Goal: Task Accomplishment & Management: Manage account settings

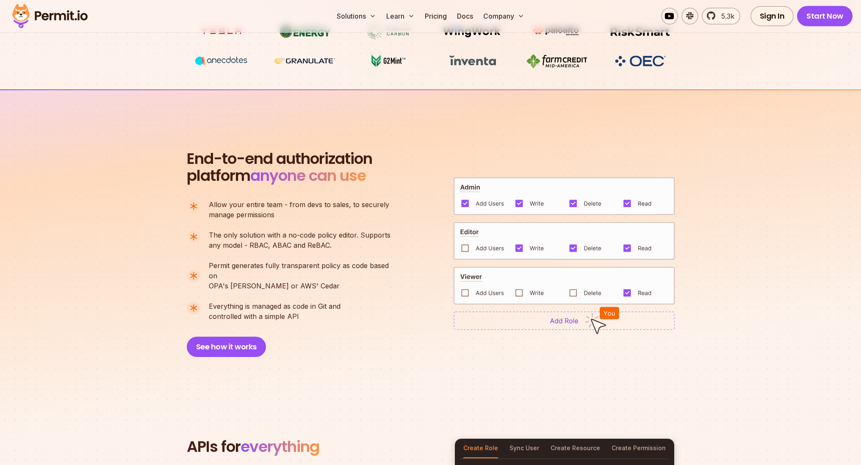
scroll to position [531, 0]
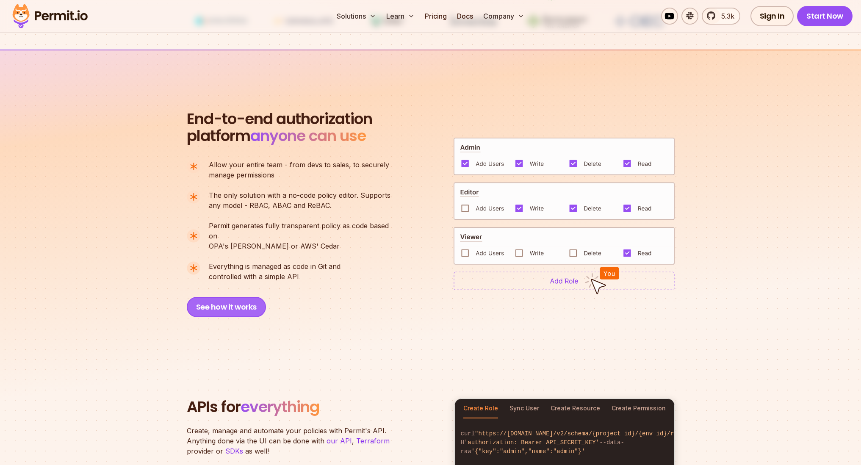
click at [226, 299] on button "See how it works" at bounding box center [226, 307] width 79 height 20
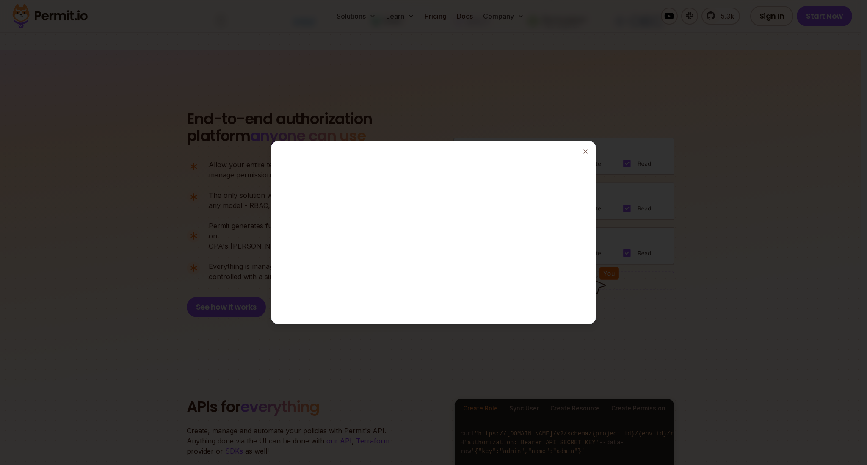
click at [685, 178] on div at bounding box center [433, 232] width 867 height 465
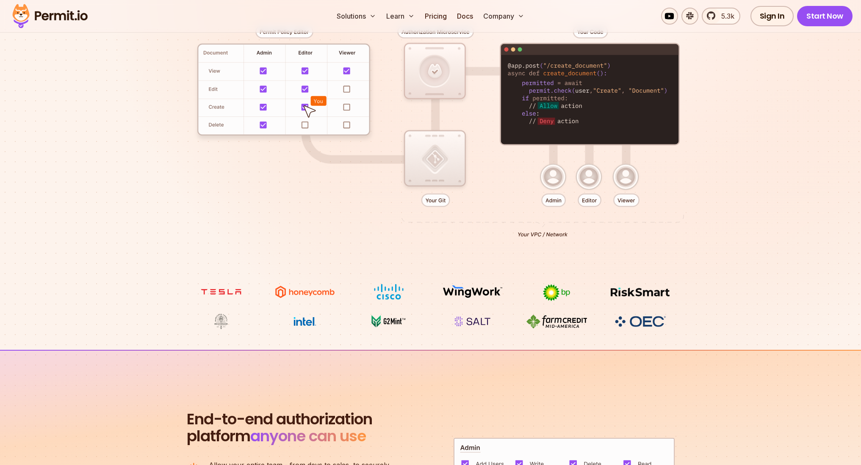
scroll to position [0, 0]
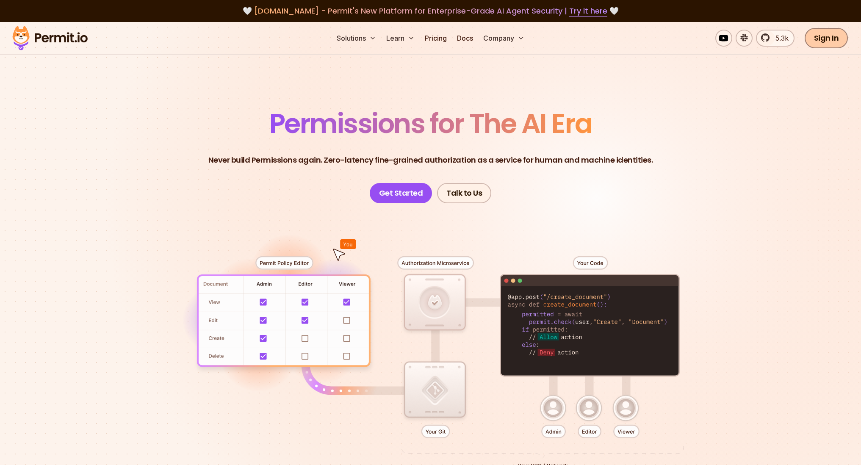
click at [828, 41] on link "Sign In" at bounding box center [826, 38] width 44 height 20
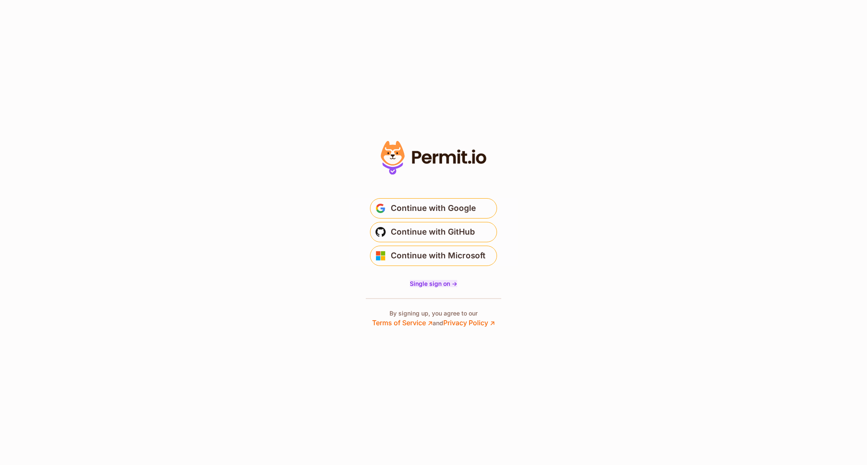
click at [436, 282] on span "Single sign on ->" at bounding box center [433, 283] width 47 height 7
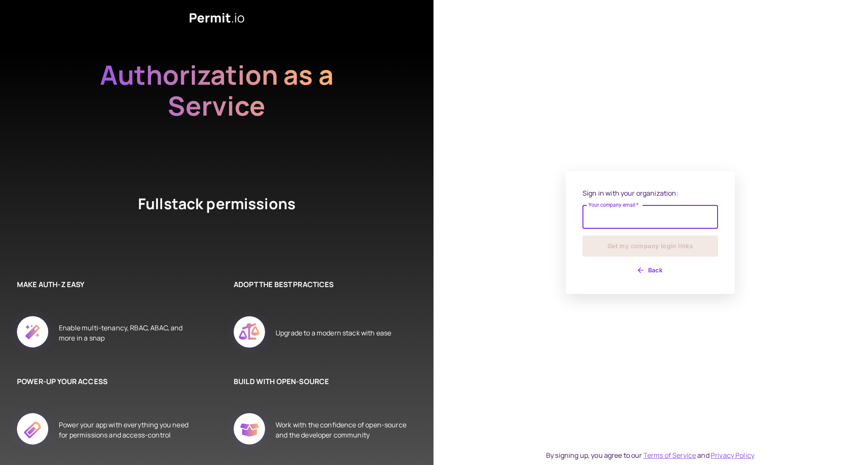
click at [639, 270] on icon "button" at bounding box center [640, 270] width 8 height 8
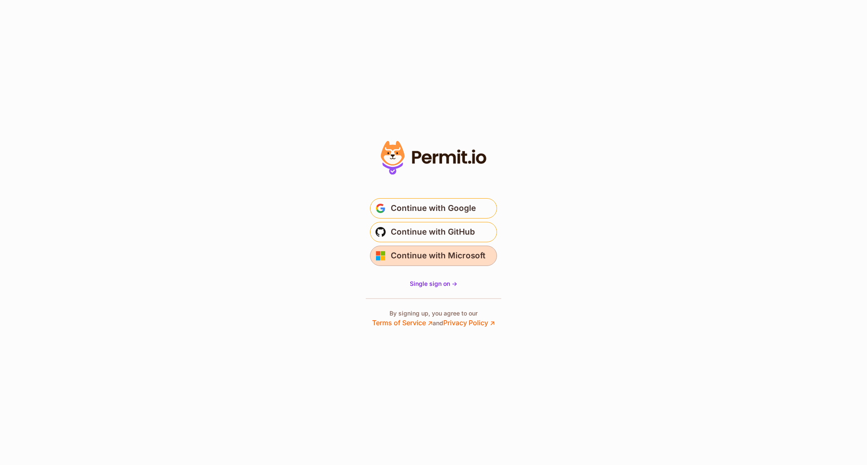
click at [440, 262] on span "Continue with Microsoft" at bounding box center [438, 256] width 95 height 14
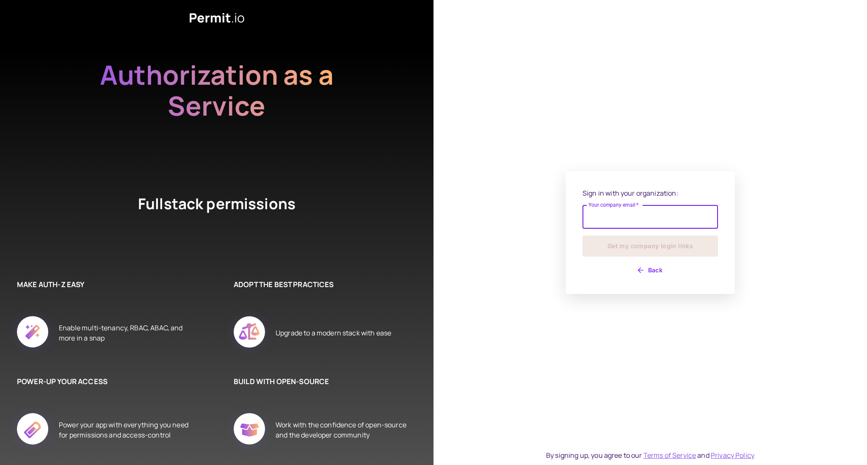
click at [665, 216] on input "Your company email   *" at bounding box center [649, 217] width 135 height 24
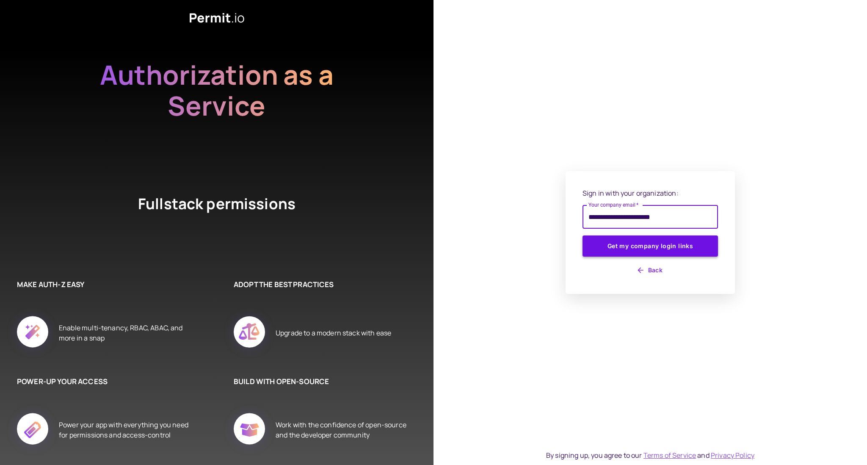
type input "**********"
click at [658, 241] on button "Get my company login links" at bounding box center [649, 245] width 135 height 21
